Goal: Information Seeking & Learning: Learn about a topic

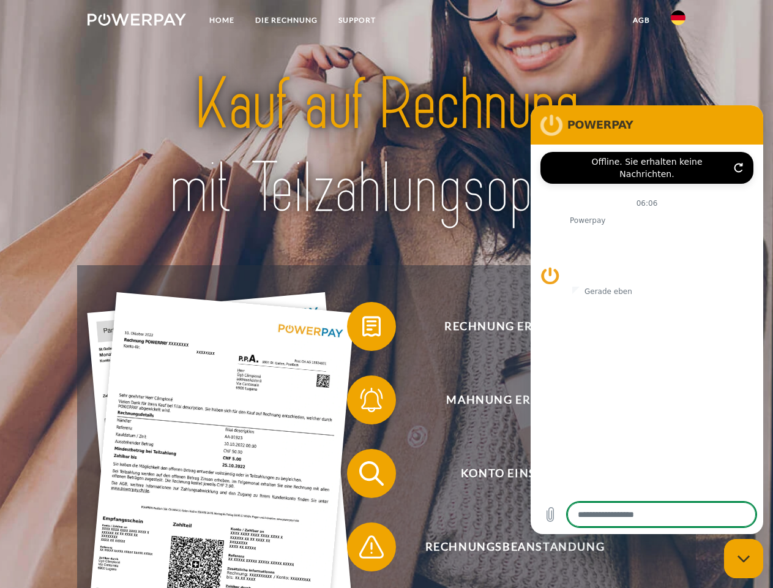
click at [137, 21] on img at bounding box center [137, 19] width 99 height 12
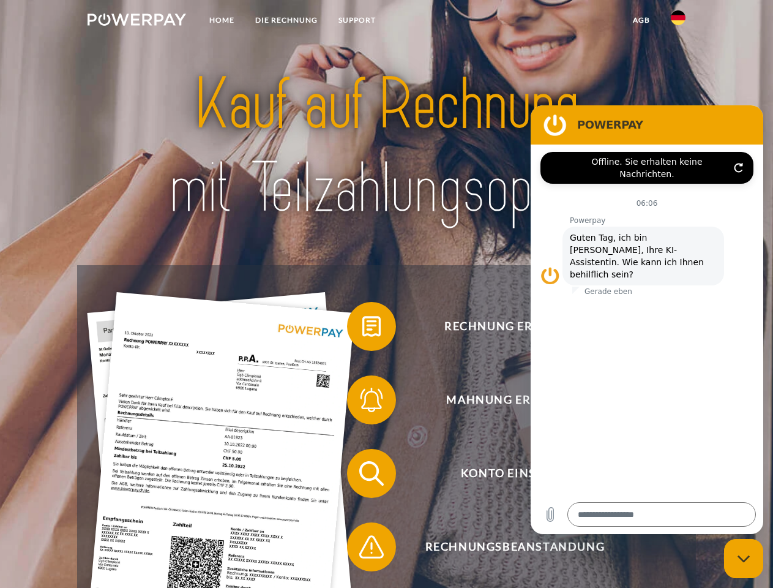
click at [678, 21] on img at bounding box center [678, 17] width 15 height 15
click at [641, 20] on link "agb" at bounding box center [642, 20] width 38 height 22
click at [362, 329] on span at bounding box center [353, 326] width 61 height 61
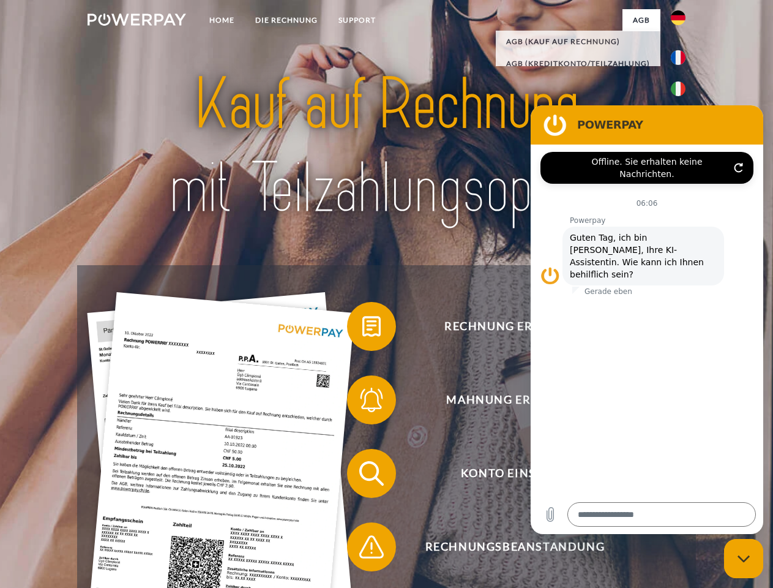
click at [362, 402] on span at bounding box center [353, 399] width 61 height 61
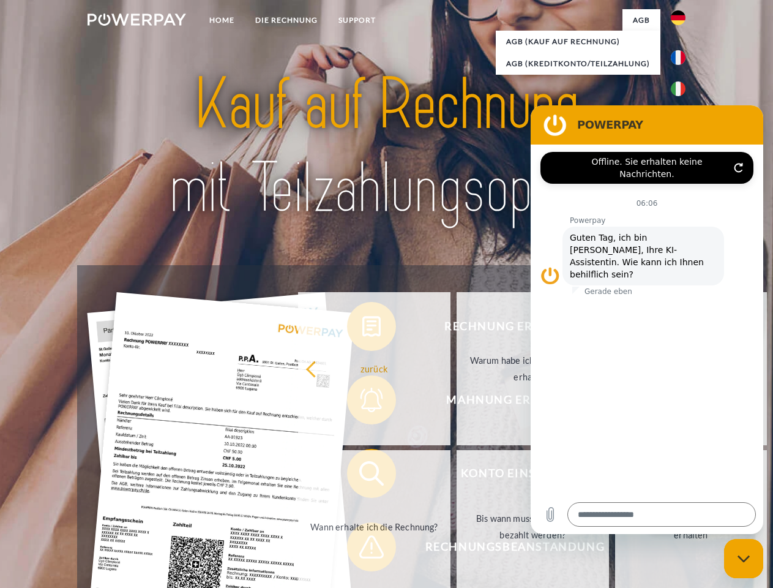
click at [457, 476] on link "Bis wann muss die Rechnung bezahlt werden?" at bounding box center [533, 526] width 152 height 153
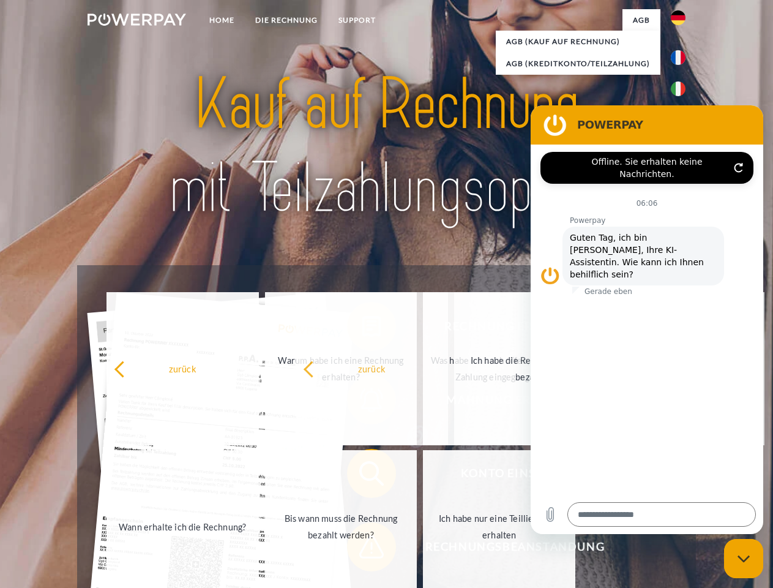
click at [362, 549] on span at bounding box center [353, 546] width 61 height 61
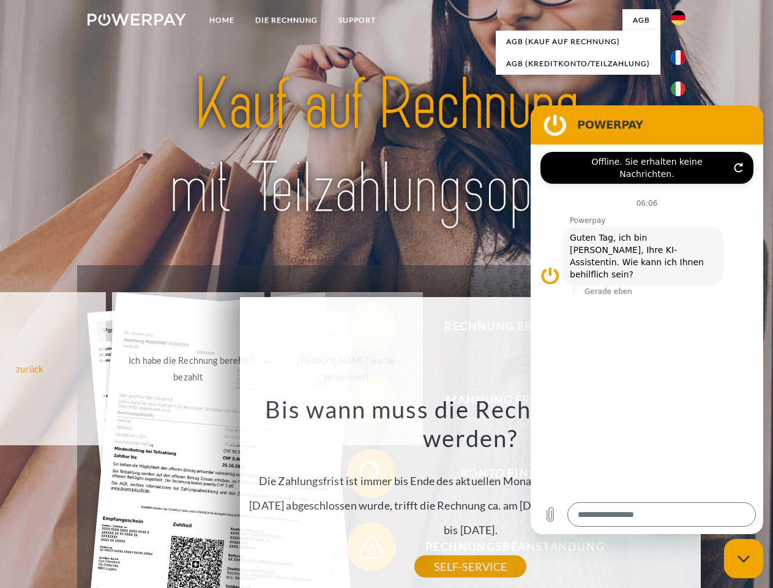
click at [744, 558] on icon "Messaging-Fenster schließen" at bounding box center [744, 559] width 13 height 8
type textarea "*"
